Goal: Transaction & Acquisition: Purchase product/service

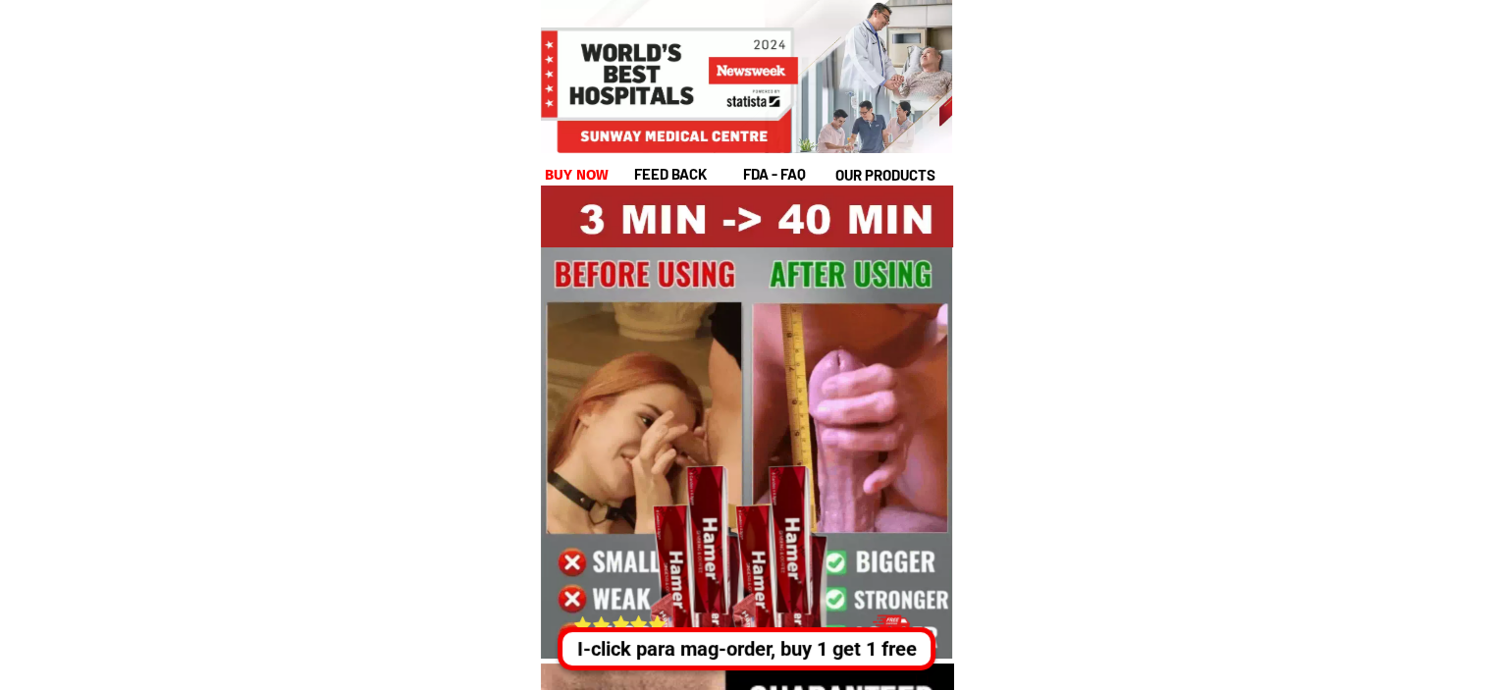
click at [764, 659] on div "I-click para mag-order, buy 1 get 1 free" at bounding box center [747, 648] width 368 height 29
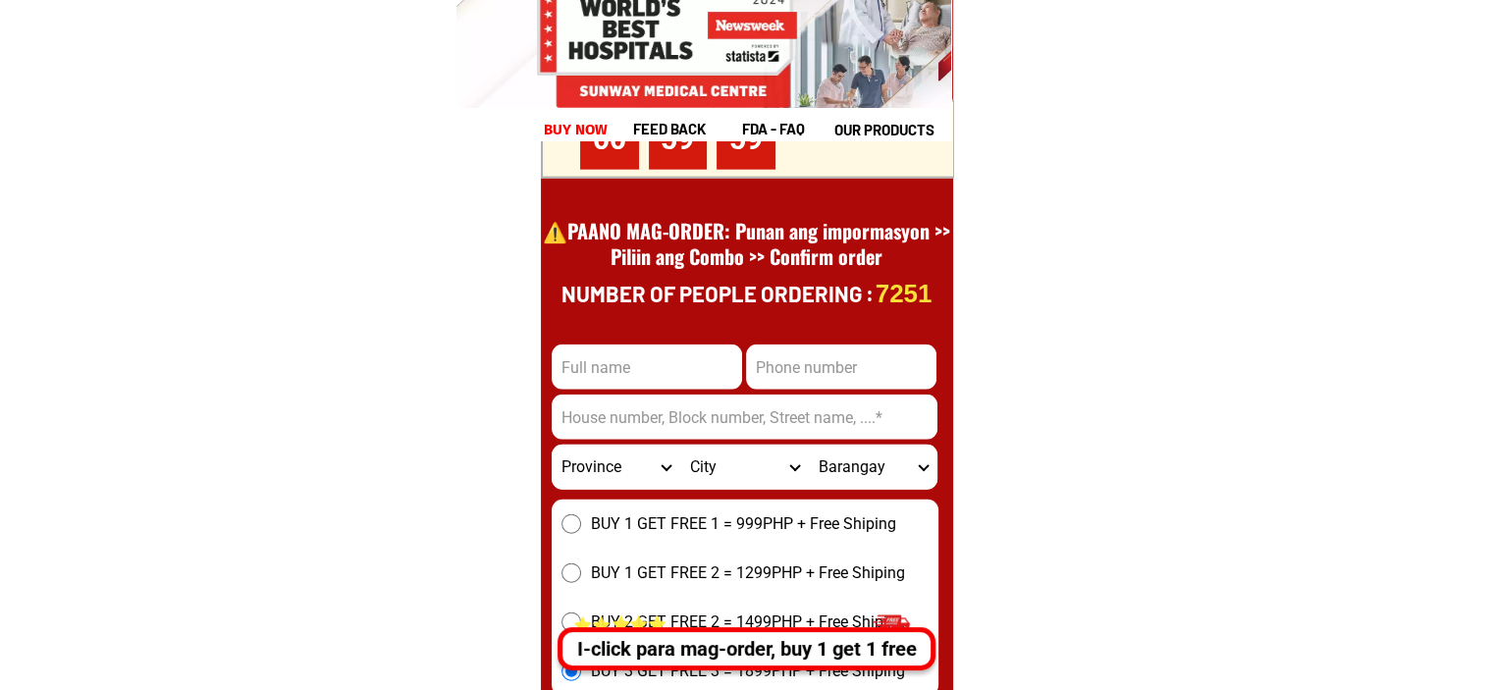
scroll to position [27297, 0]
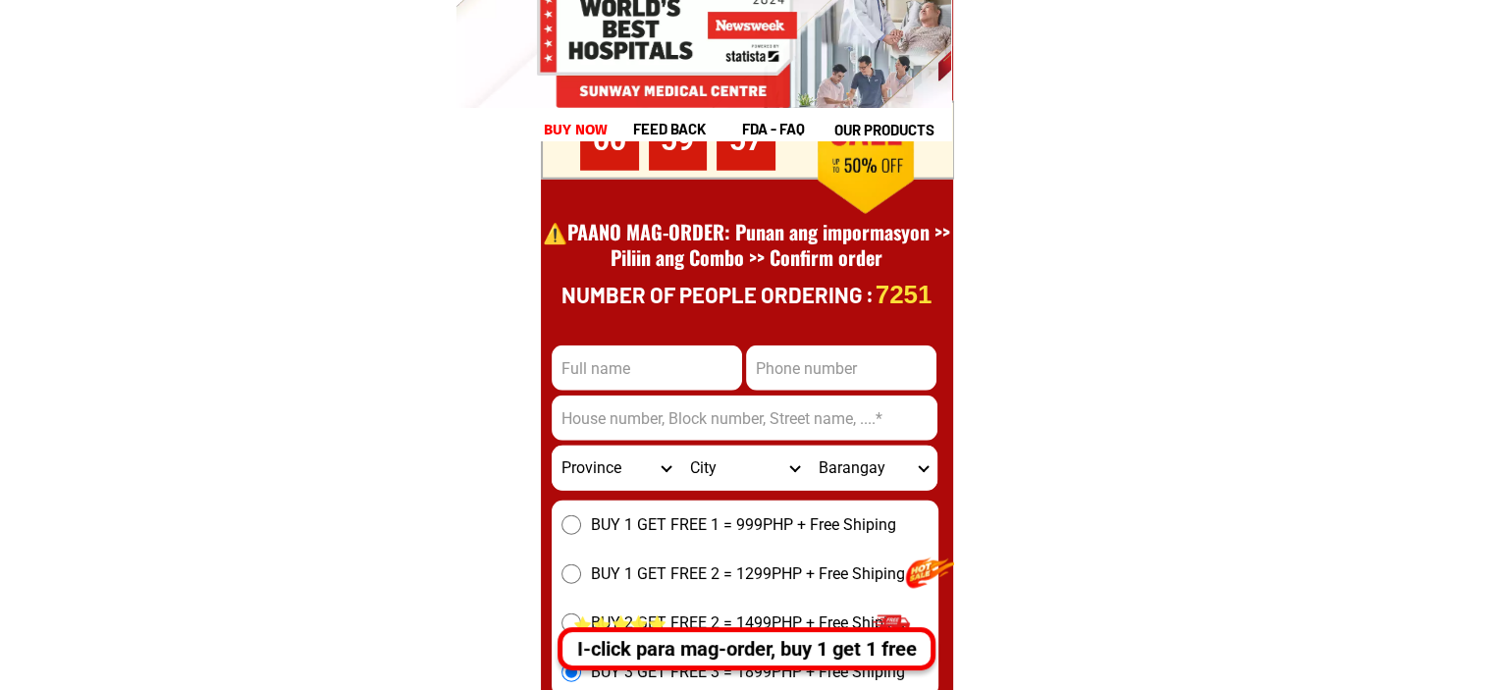
click at [648, 368] on input "Input full_name" at bounding box center [647, 368] width 190 height 45
type input "TEST"
type input "09487548"
click at [722, 431] on input "Input address" at bounding box center [745, 418] width 386 height 45
type input "FWAS TEST"
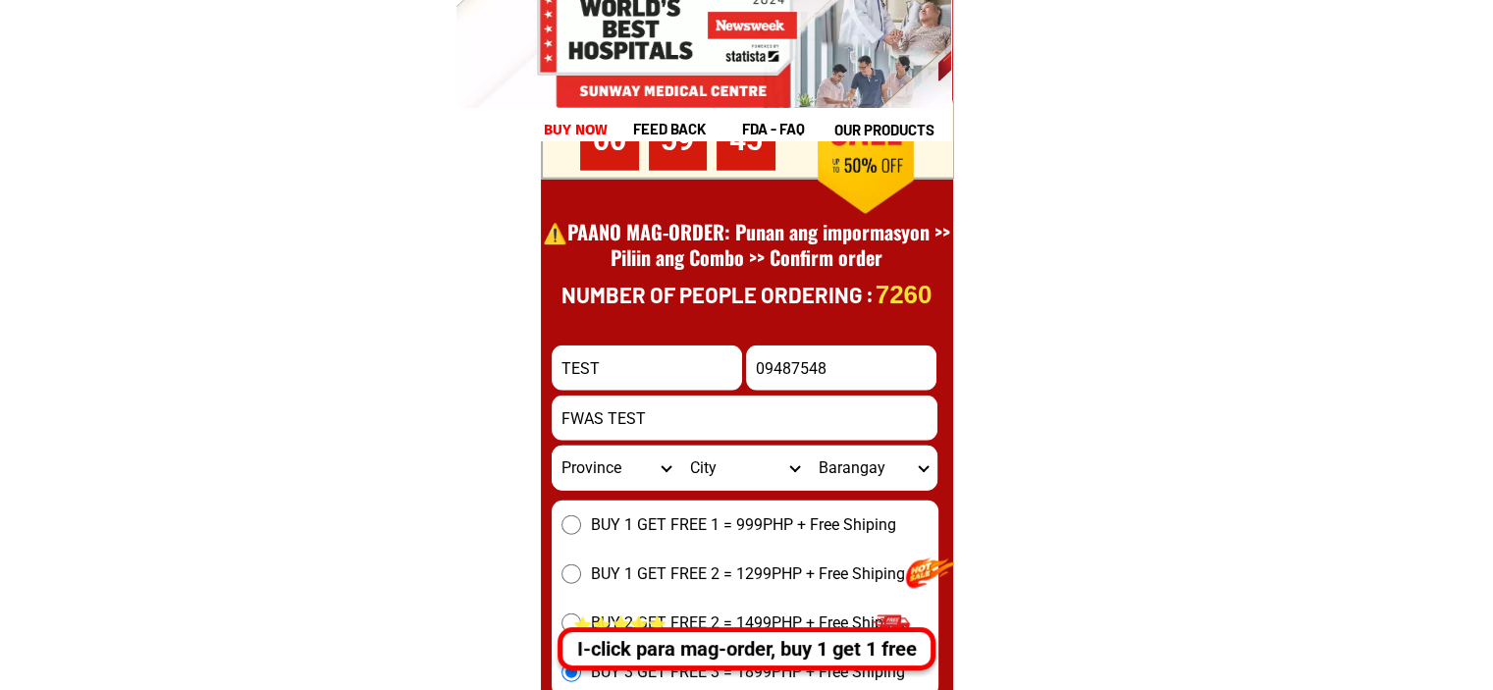
click at [609, 476] on select "Province [GEOGRAPHIC_DATA] [GEOGRAPHIC_DATA][PERSON_NAME][GEOGRAPHIC_DATA][GEOG…" at bounding box center [616, 468] width 129 height 45
select select "63_137"
click at [552, 446] on select "Province [GEOGRAPHIC_DATA] [GEOGRAPHIC_DATA][PERSON_NAME][GEOGRAPHIC_DATA][GEOG…" at bounding box center [616, 468] width 129 height 45
click at [704, 475] on select "City Alburquerque Antequera Baclayon Balilihan Bien-unido Bilar Bohol-[PERSON_N…" at bounding box center [744, 468] width 129 height 45
select select "63_137248"
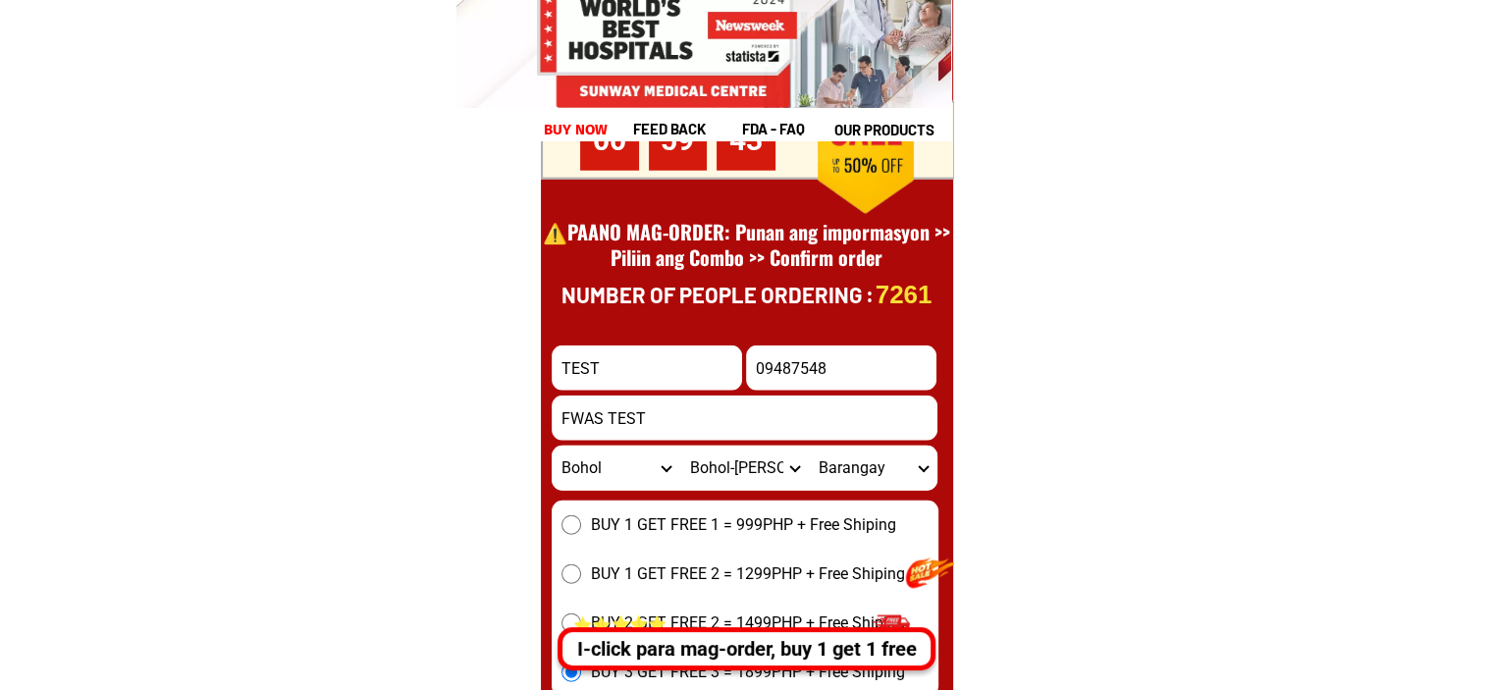
click at [680, 446] on select "City Alburquerque Antequera Baclayon Balilihan Bien-unido Bilar Bohol-[PERSON_N…" at bounding box center [744, 468] width 129 height 45
click at [875, 467] on select "Barangay [PERSON_NAME][GEOGRAPHIC_DATA] [GEOGRAPHIC_DATA] Calatrava [GEOGRAPHIC…" at bounding box center [873, 468] width 129 height 45
select select "63_1372482288"
click at [809, 446] on select "Barangay [PERSON_NAME][GEOGRAPHIC_DATA] [GEOGRAPHIC_DATA] Calatrava [GEOGRAPHIC…" at bounding box center [873, 468] width 129 height 45
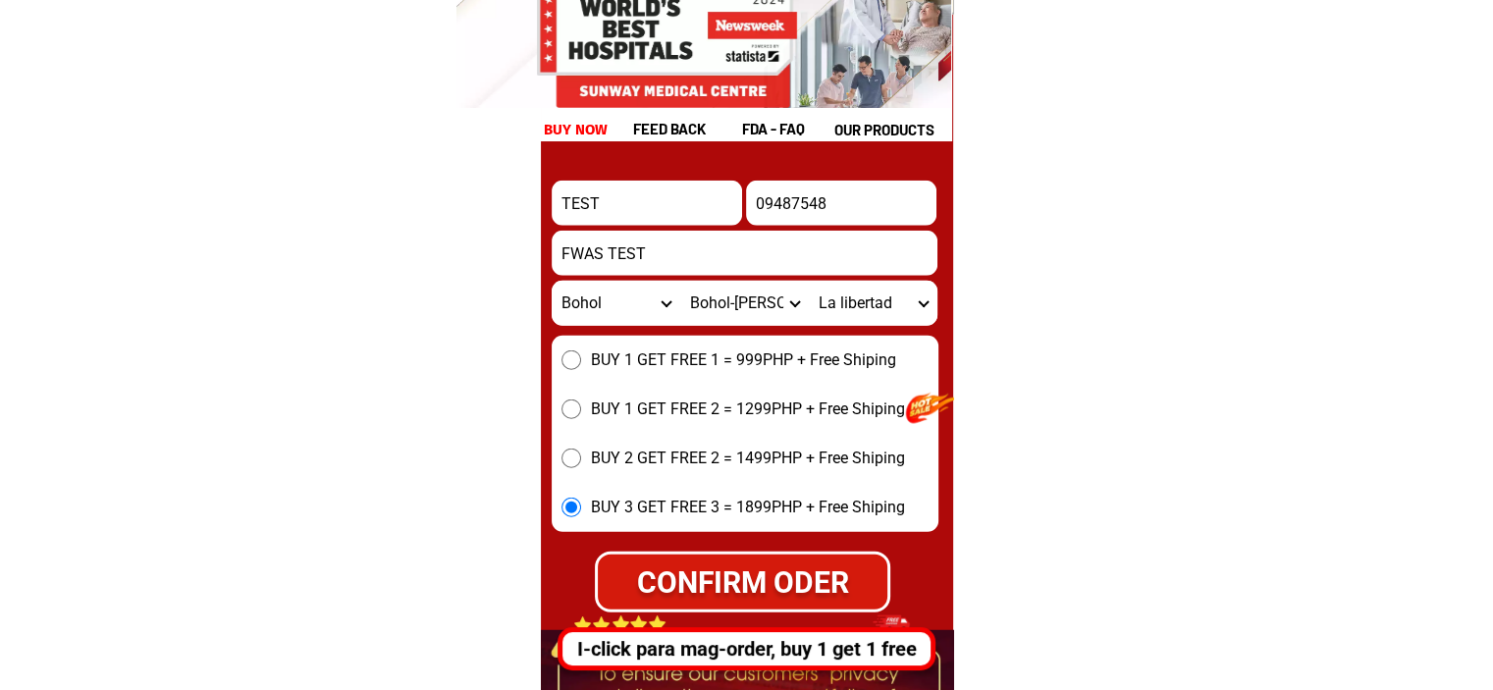
scroll to position [27463, 0]
click at [713, 590] on div "CONFIRM ODER" at bounding box center [742, 581] width 293 height 44
type input "FWAS TEST"
radio input "true"
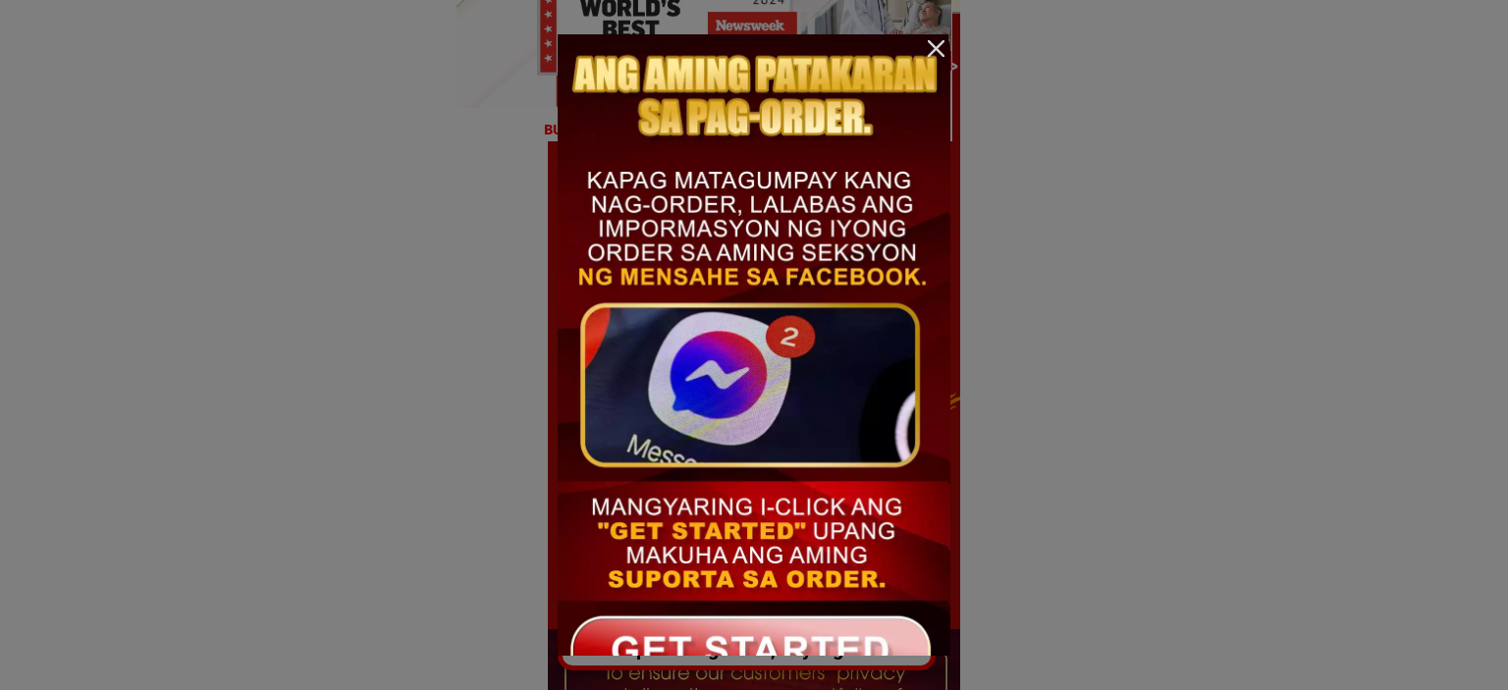
click at [939, 42] on div at bounding box center [936, 48] width 28 height 28
